Goal: Task Accomplishment & Management: Manage account settings

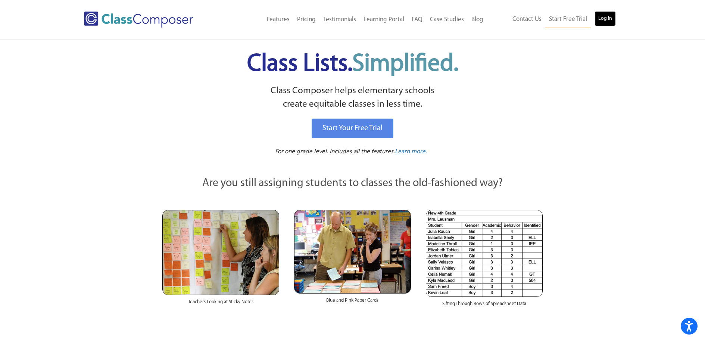
click at [601, 25] on link "Log In" at bounding box center [604, 18] width 21 height 15
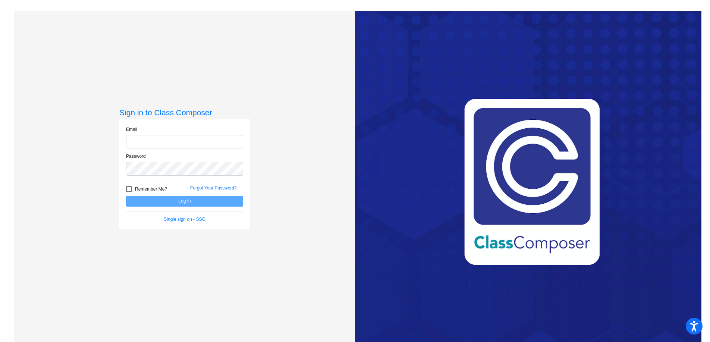
type input "[EMAIL_ADDRESS][DOMAIN_NAME]"
click at [186, 201] on button "Log In" at bounding box center [184, 201] width 117 height 11
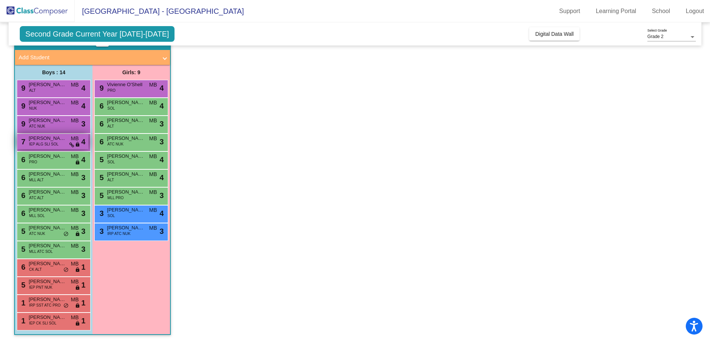
scroll to position [40, 0]
click at [57, 323] on div "1 [PERSON_NAME] IEP CK SLI SOL MB lock do_not_disturb_alt 1" at bounding box center [52, 320] width 71 height 15
